Goal: Task Accomplishment & Management: Manage account settings

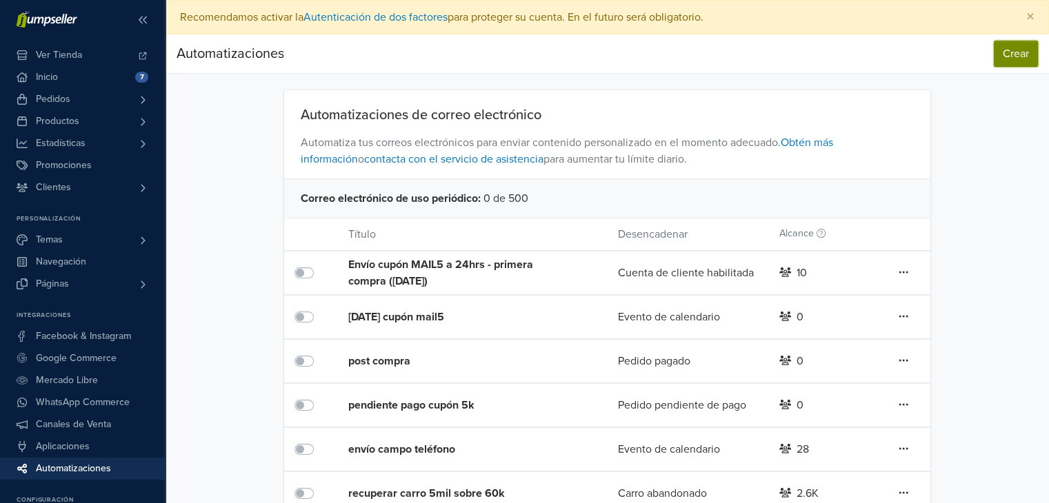
click at [1012, 54] on button "Crear" at bounding box center [1016, 54] width 44 height 26
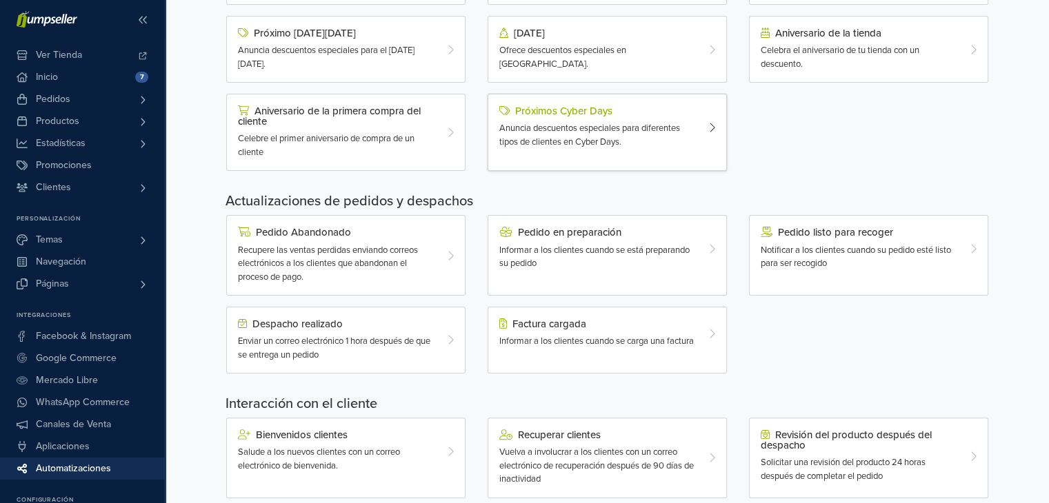
scroll to position [279, 0]
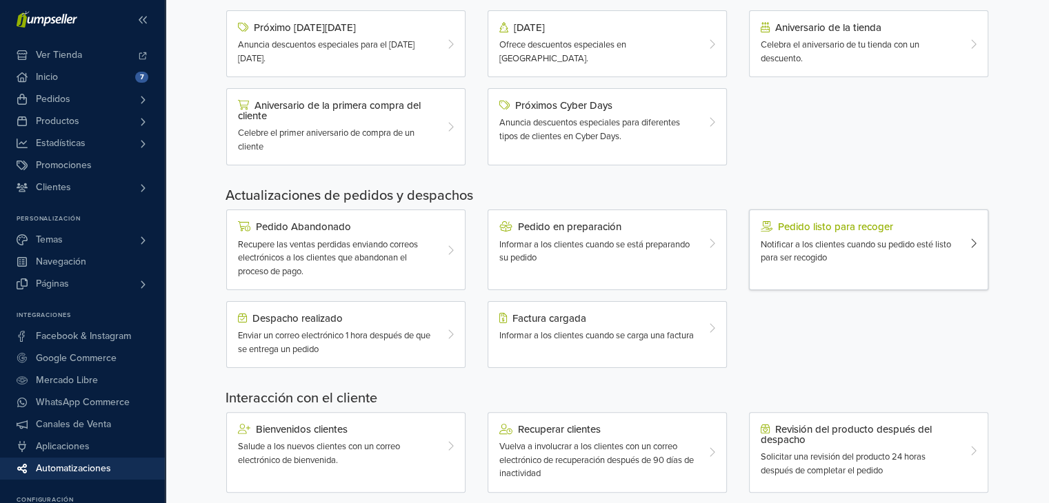
click at [814, 245] on span "Notificar a los clientes cuando su pedido esté listo para ser recogido" at bounding box center [855, 251] width 190 height 25
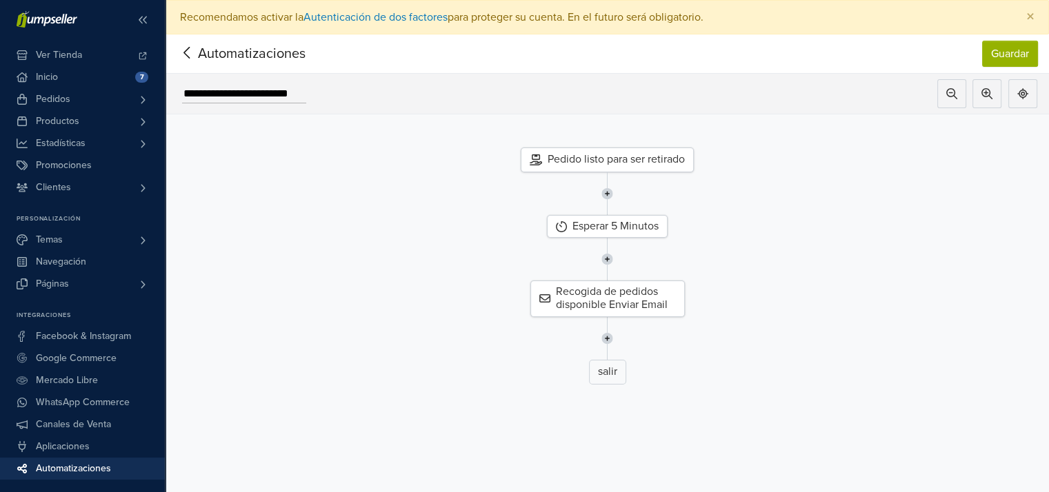
click at [592, 152] on div "Pedido listo para ser retirado" at bounding box center [607, 160] width 173 height 25
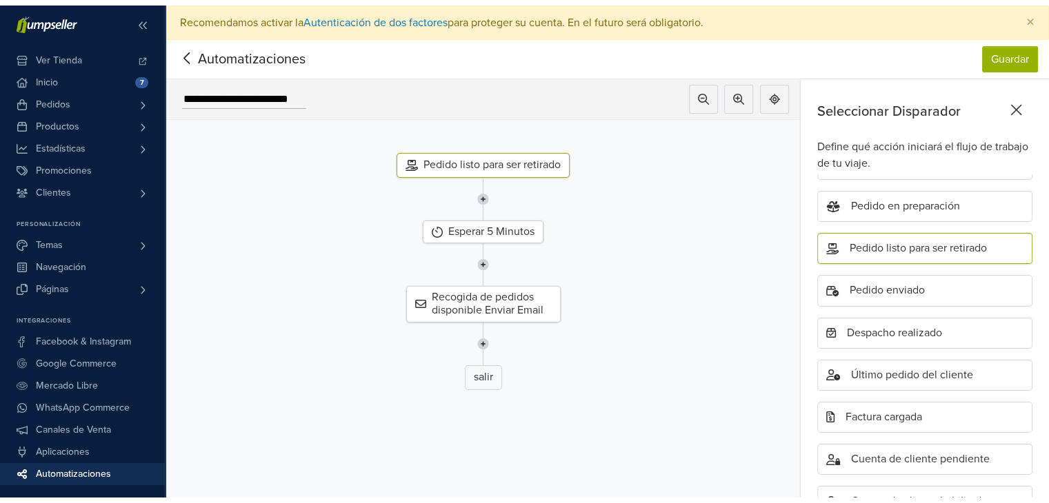
scroll to position [210, 0]
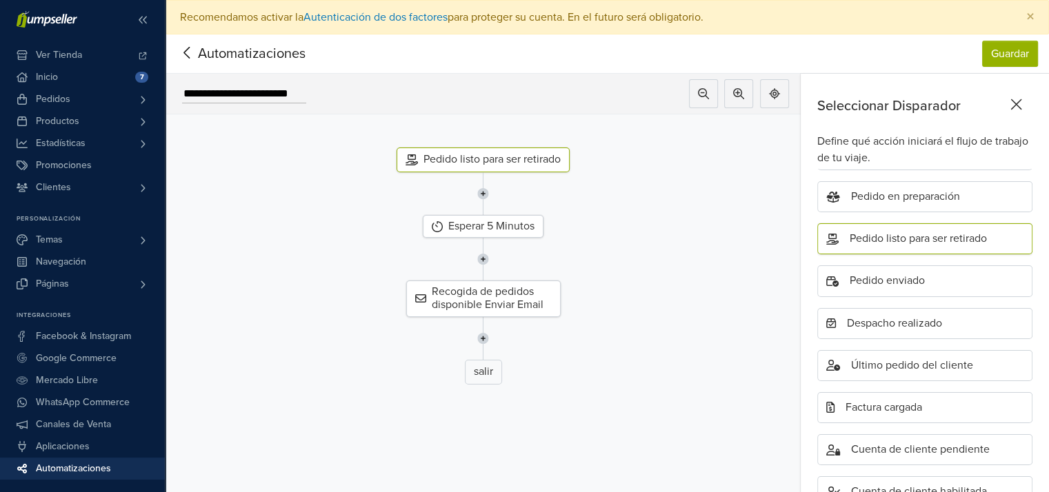
click at [638, 179] on div at bounding box center [483, 193] width 656 height 43
click at [418, 160] on icon at bounding box center [411, 159] width 12 height 11
click at [187, 52] on icon at bounding box center [187, 52] width 21 height 17
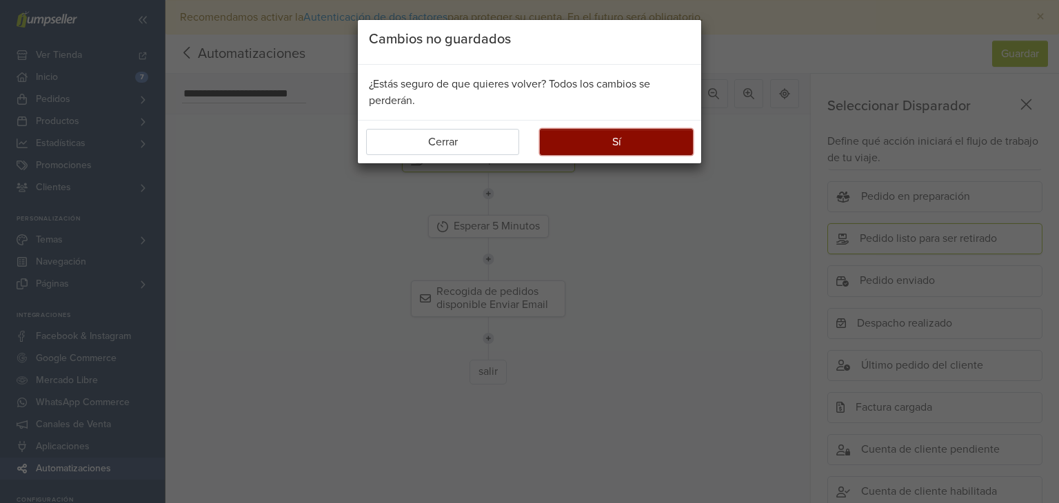
click at [595, 143] on button "Sí" at bounding box center [616, 142] width 153 height 26
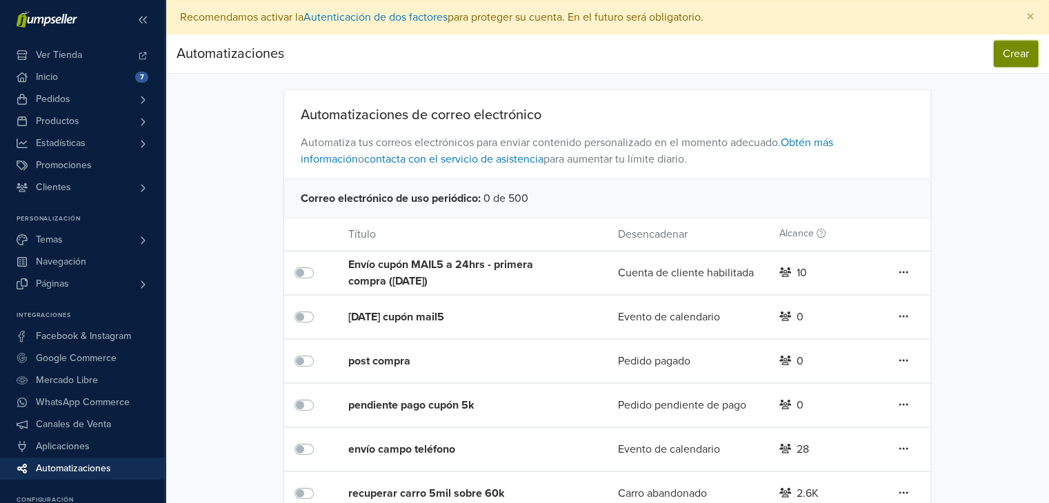
click at [1015, 46] on button "Crear" at bounding box center [1016, 54] width 44 height 26
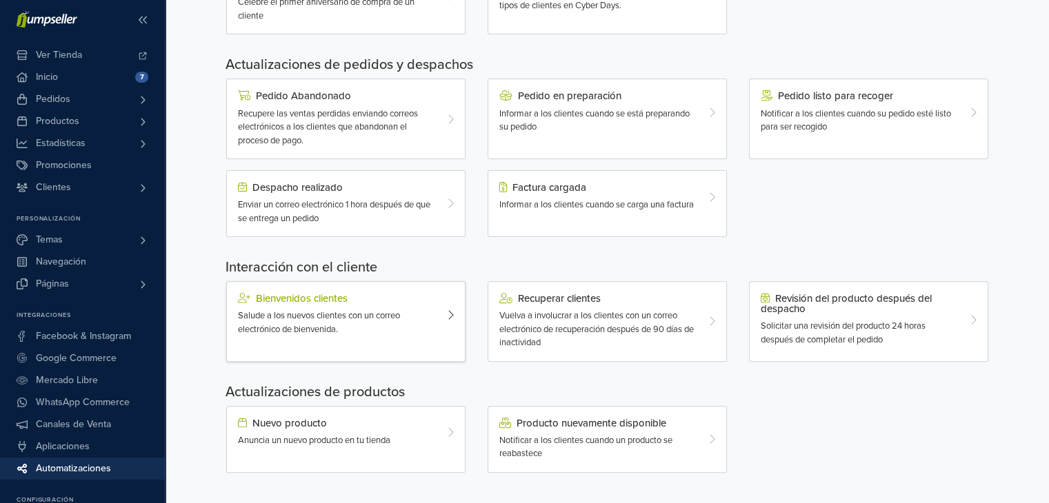
scroll to position [410, 0]
click at [412, 302] on div "Bienvenidos clientes Salude a los nuevos clientes con un correo electrónico de …" at bounding box center [336, 313] width 217 height 43
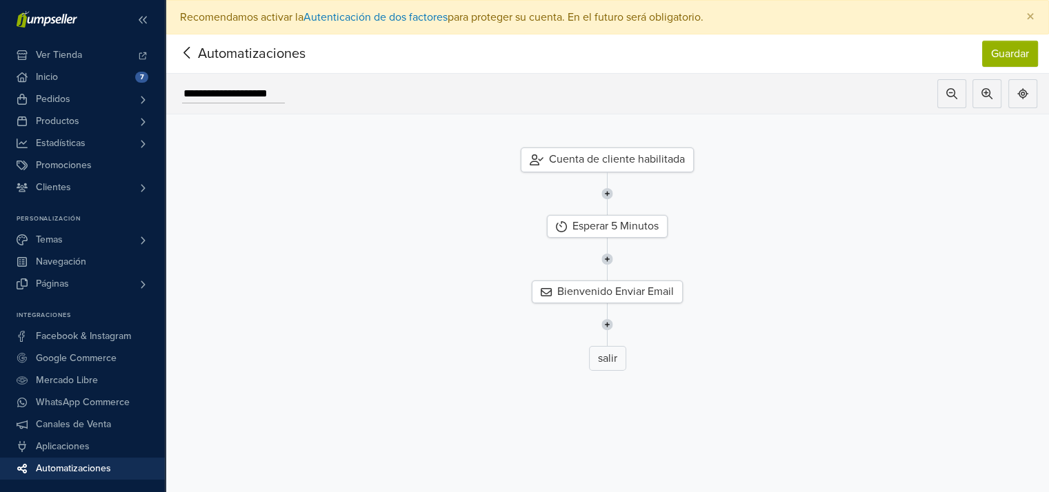
click at [607, 152] on div "Cuenta de cliente habilitada" at bounding box center [607, 160] width 173 height 25
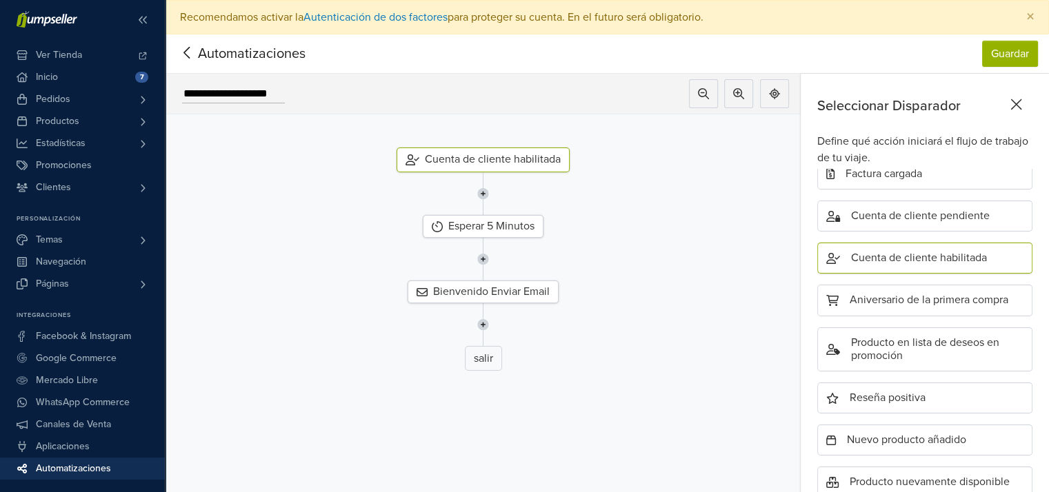
scroll to position [44, 0]
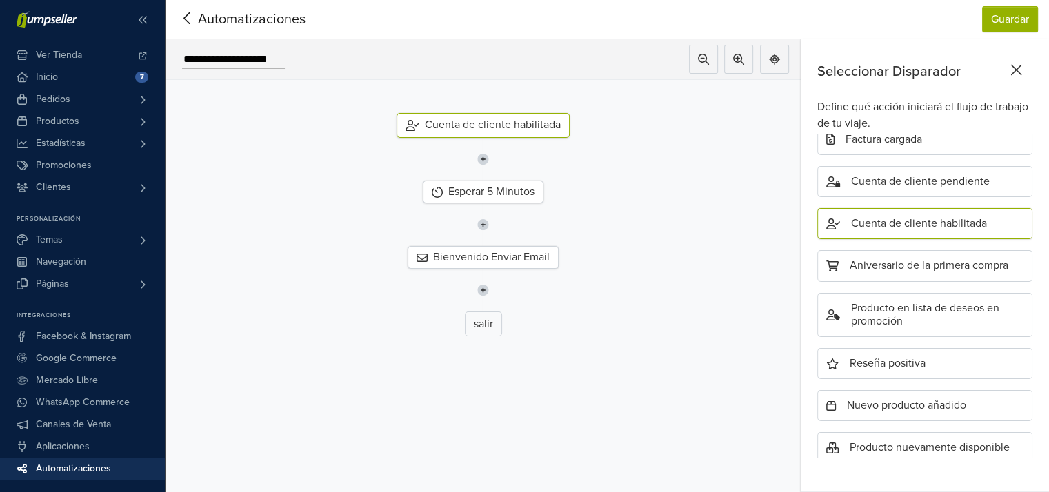
click at [489, 147] on img at bounding box center [483, 159] width 12 height 43
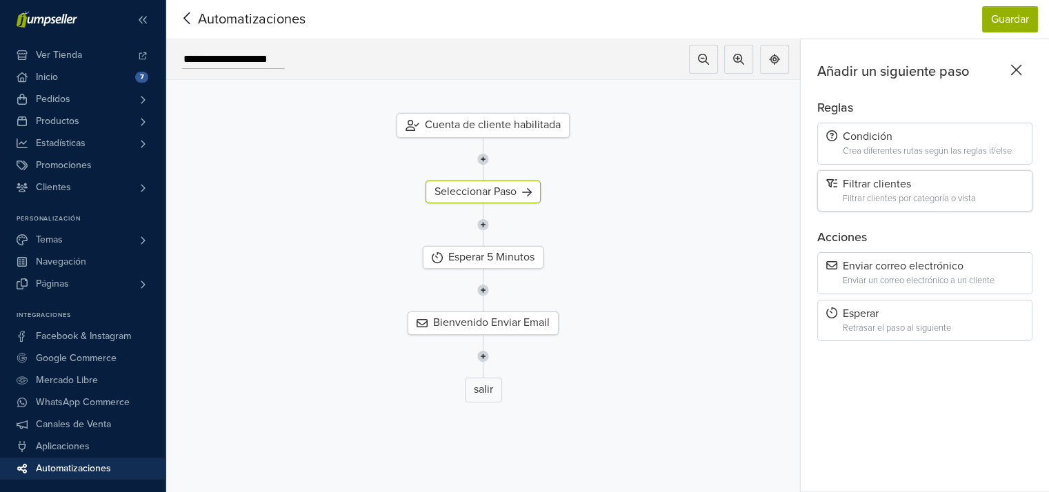
click at [896, 194] on div "Filtrar clientes por categoría o vista" at bounding box center [933, 199] width 181 height 10
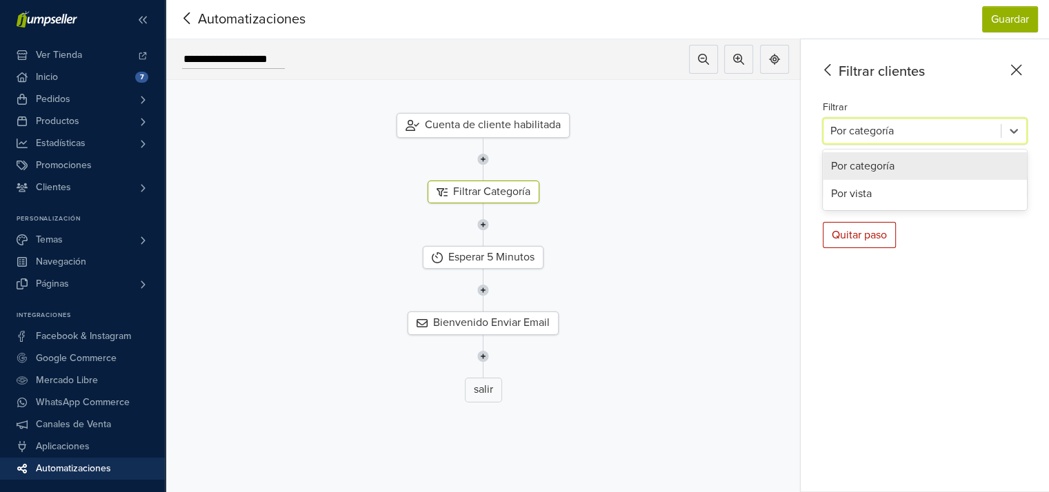
click at [929, 121] on div at bounding box center [911, 130] width 163 height 19
click at [877, 186] on div "Por vista" at bounding box center [925, 194] width 204 height 28
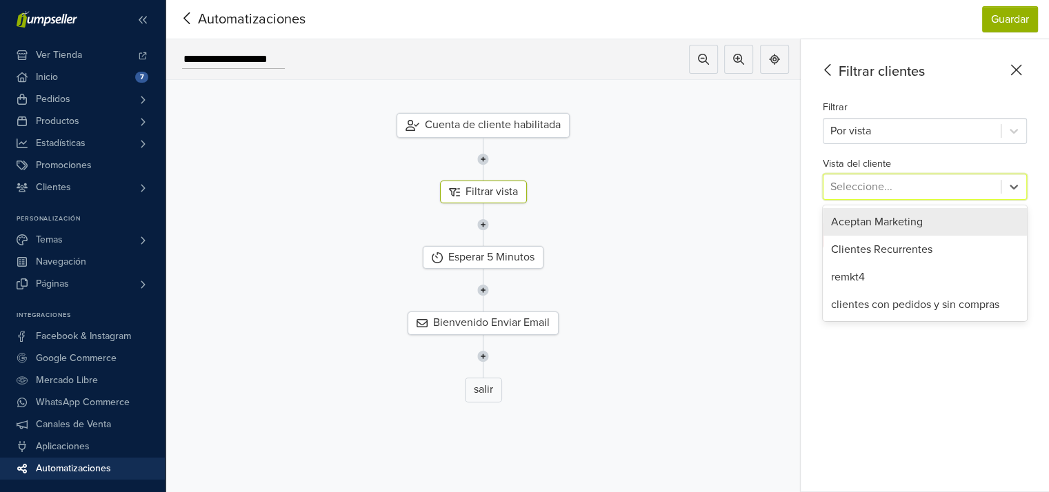
click at [887, 177] on div at bounding box center [911, 186] width 163 height 19
click at [898, 208] on div "Aceptan Marketing" at bounding box center [925, 222] width 204 height 28
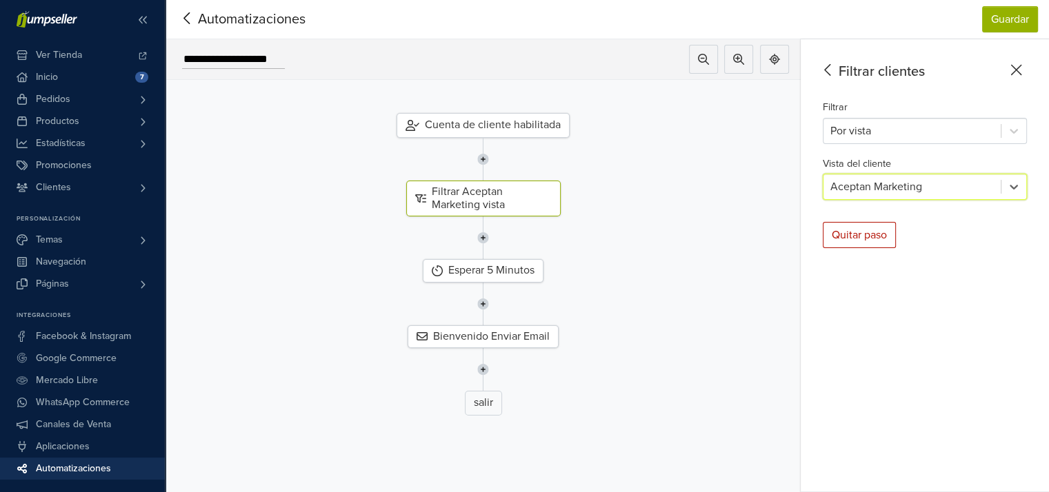
click at [560, 262] on div "Esperar 5 Minutos" at bounding box center [483, 270] width 656 height 23
click at [499, 186] on div "Filtrar Aceptan Marketing vista" at bounding box center [483, 199] width 154 height 36
click at [905, 177] on div at bounding box center [911, 186] width 163 height 19
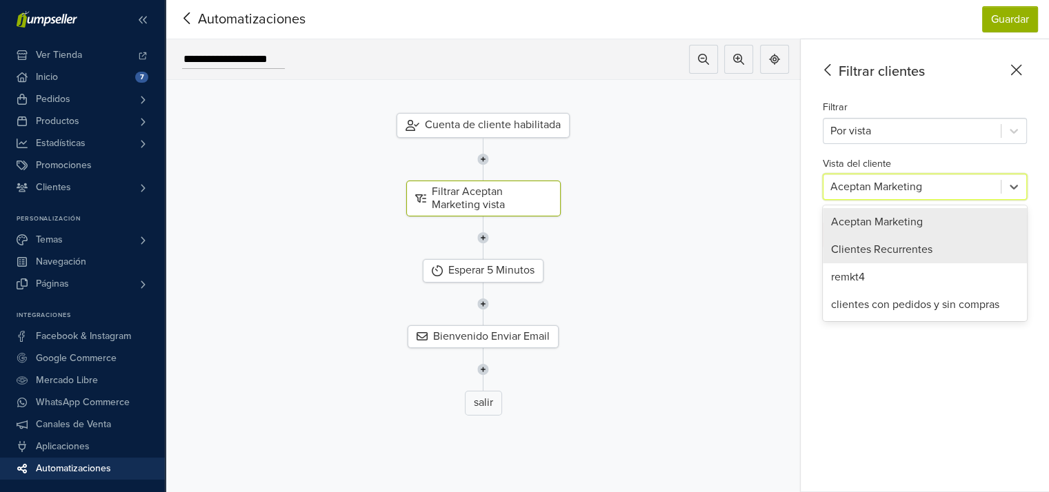
click at [880, 240] on div "Clientes Recurrentes" at bounding box center [925, 250] width 204 height 28
click at [905, 177] on div at bounding box center [911, 186] width 163 height 19
click at [876, 215] on div "Aceptan Marketing" at bounding box center [925, 222] width 204 height 28
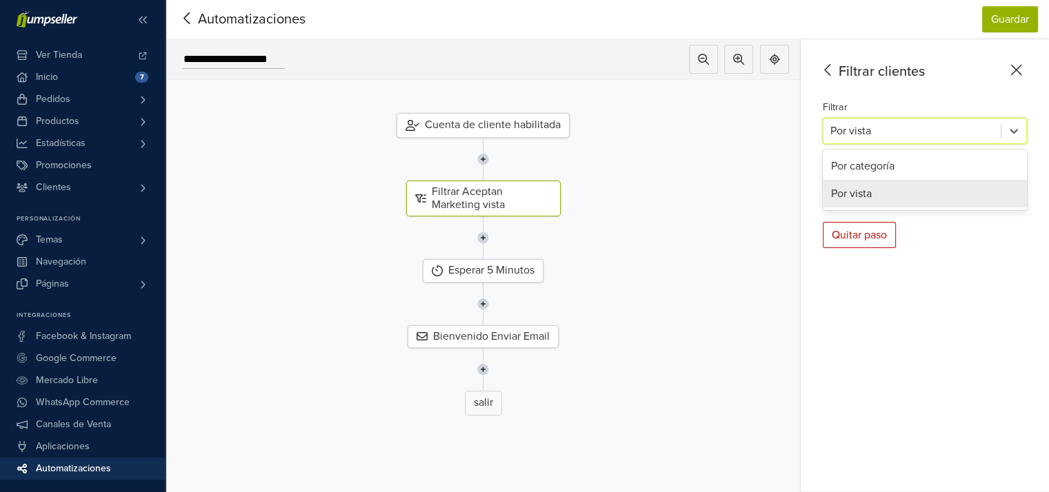
click at [867, 125] on div at bounding box center [911, 130] width 163 height 19
click at [874, 157] on div "Por categoría" at bounding box center [925, 166] width 204 height 28
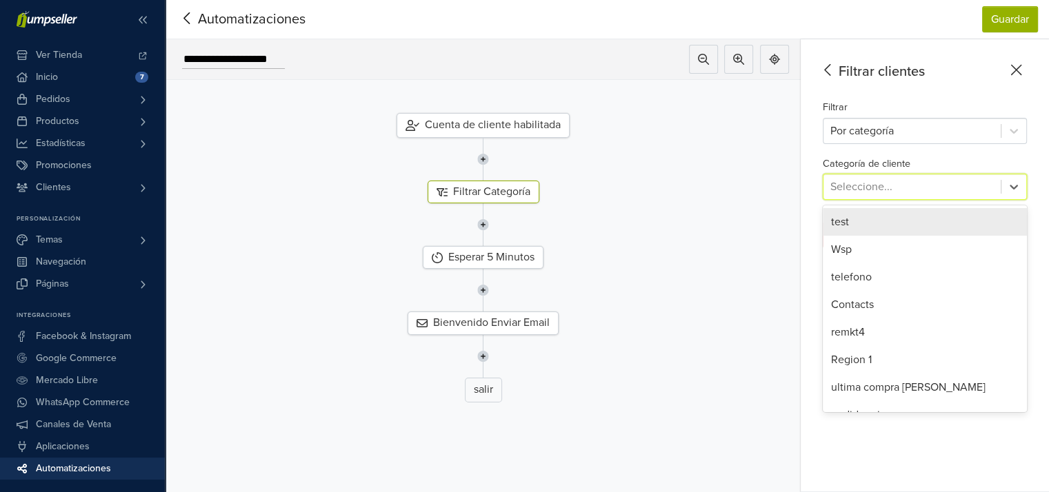
click at [864, 177] on div at bounding box center [911, 186] width 163 height 19
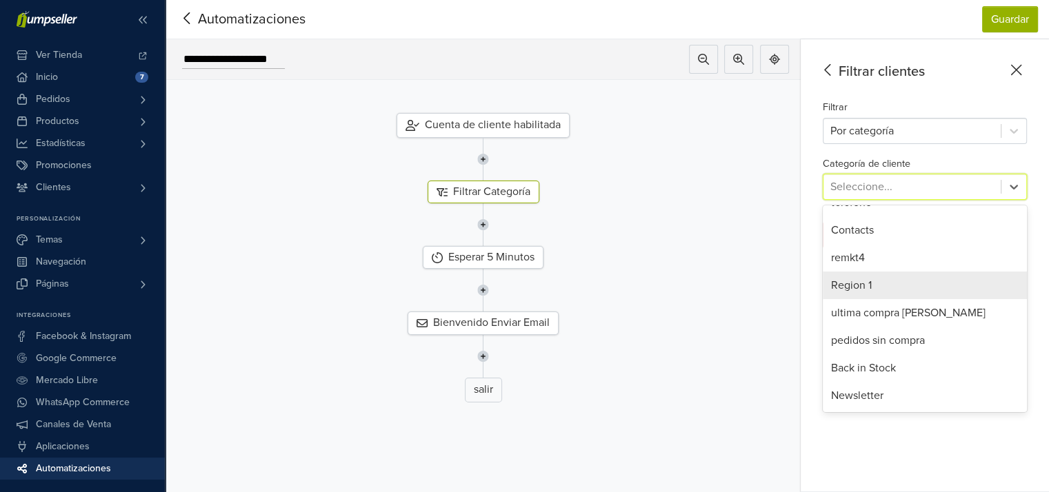
scroll to position [0, 0]
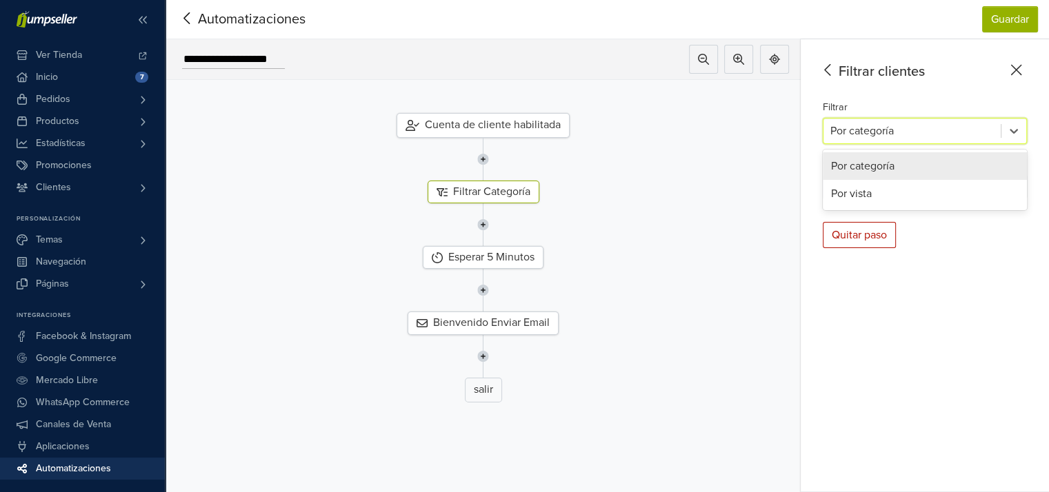
click at [889, 121] on div at bounding box center [911, 130] width 163 height 19
click at [858, 187] on div "Por vista" at bounding box center [925, 194] width 204 height 28
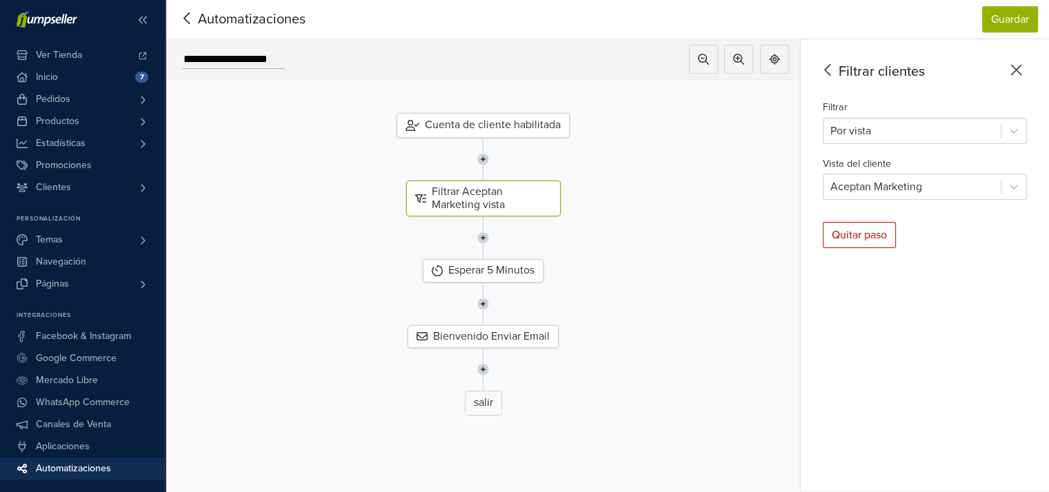
click at [875, 305] on div "Filtrar clientes Filtrar Por vista Vista del cliente Aceptan Marketing Quitar p…" at bounding box center [924, 265] width 248 height 453
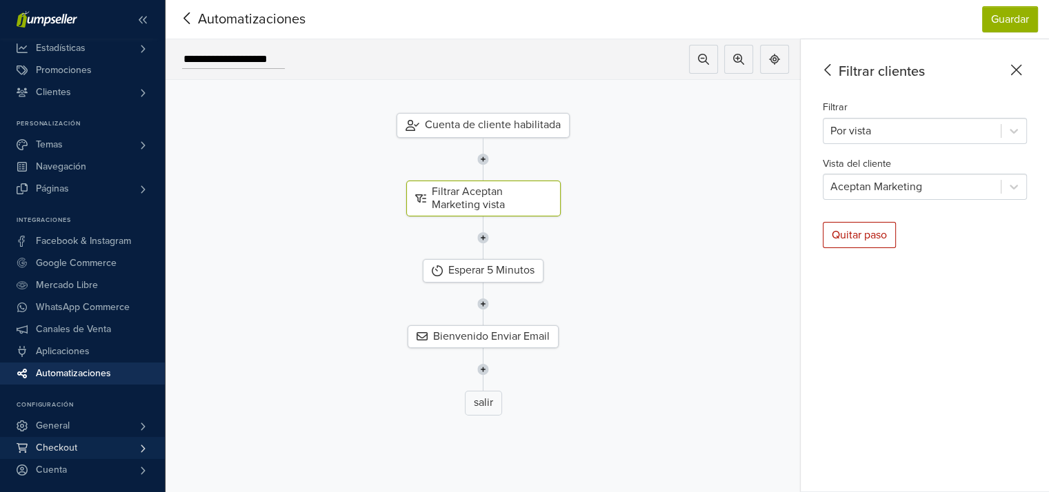
click at [69, 441] on span "Checkout" at bounding box center [56, 448] width 41 height 22
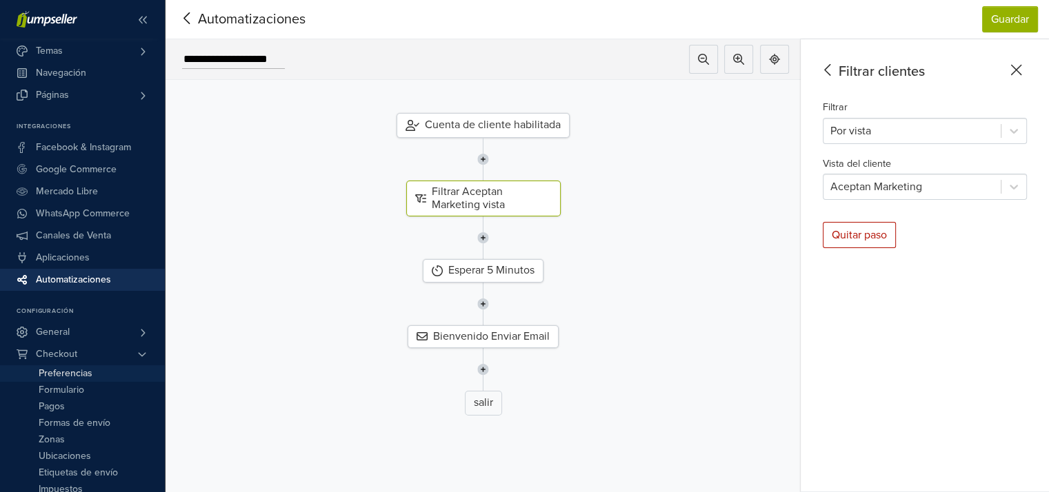
click at [87, 371] on span "Preferencias" at bounding box center [66, 373] width 54 height 17
